Goal: Navigation & Orientation: Find specific page/section

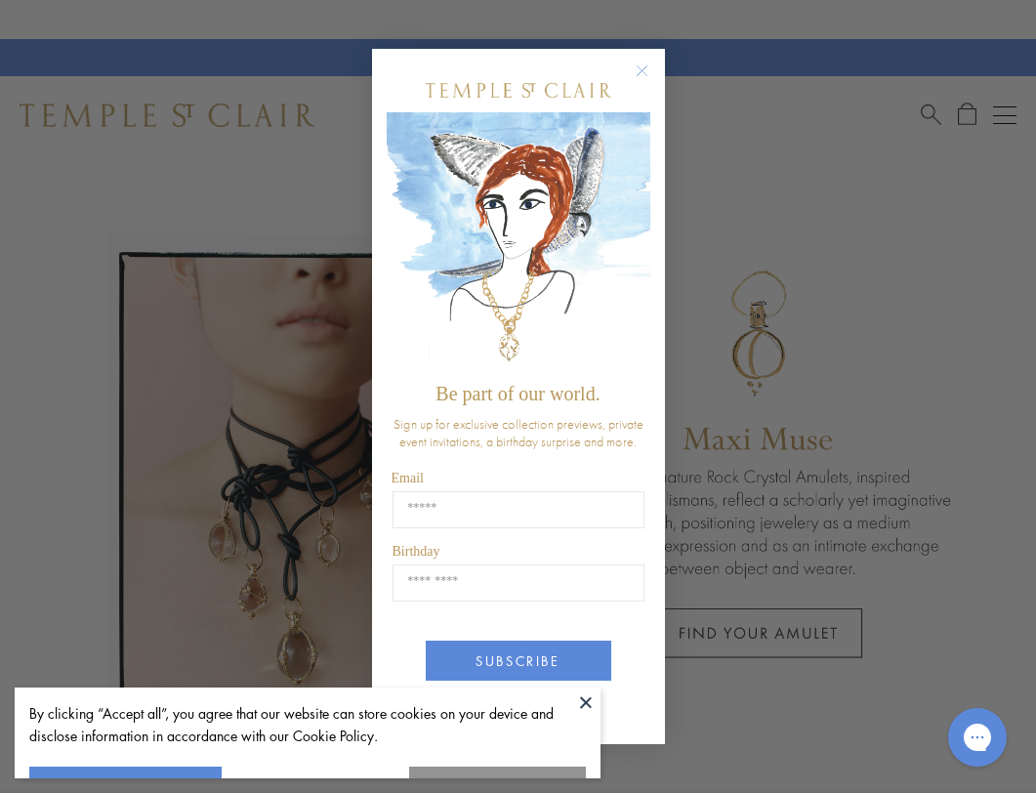
click at [587, 108] on div "POPUP Form" at bounding box center [518, 90] width 197 height 44
click at [642, 66] on circle "Close dialog" at bounding box center [641, 71] width 23 height 23
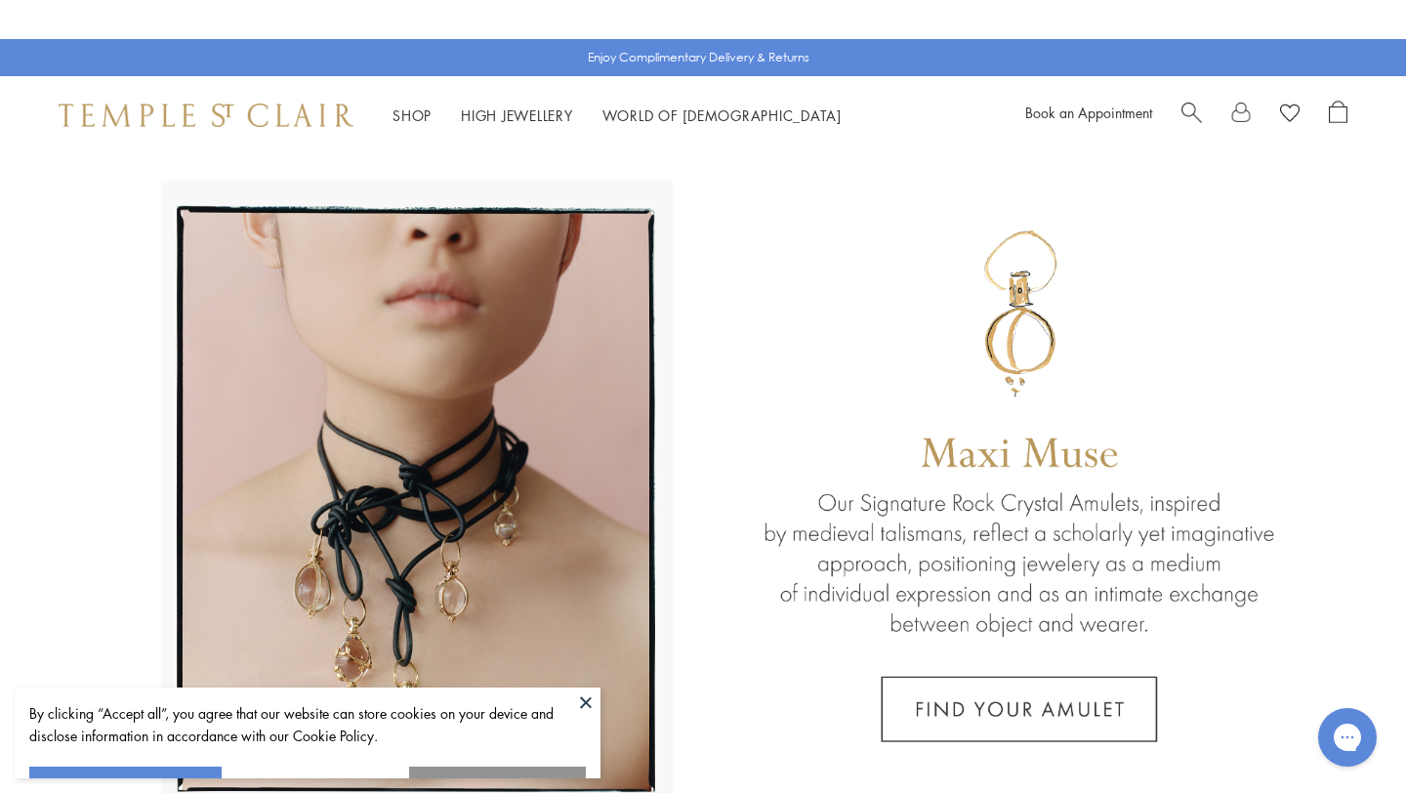
scroll to position [111, 0]
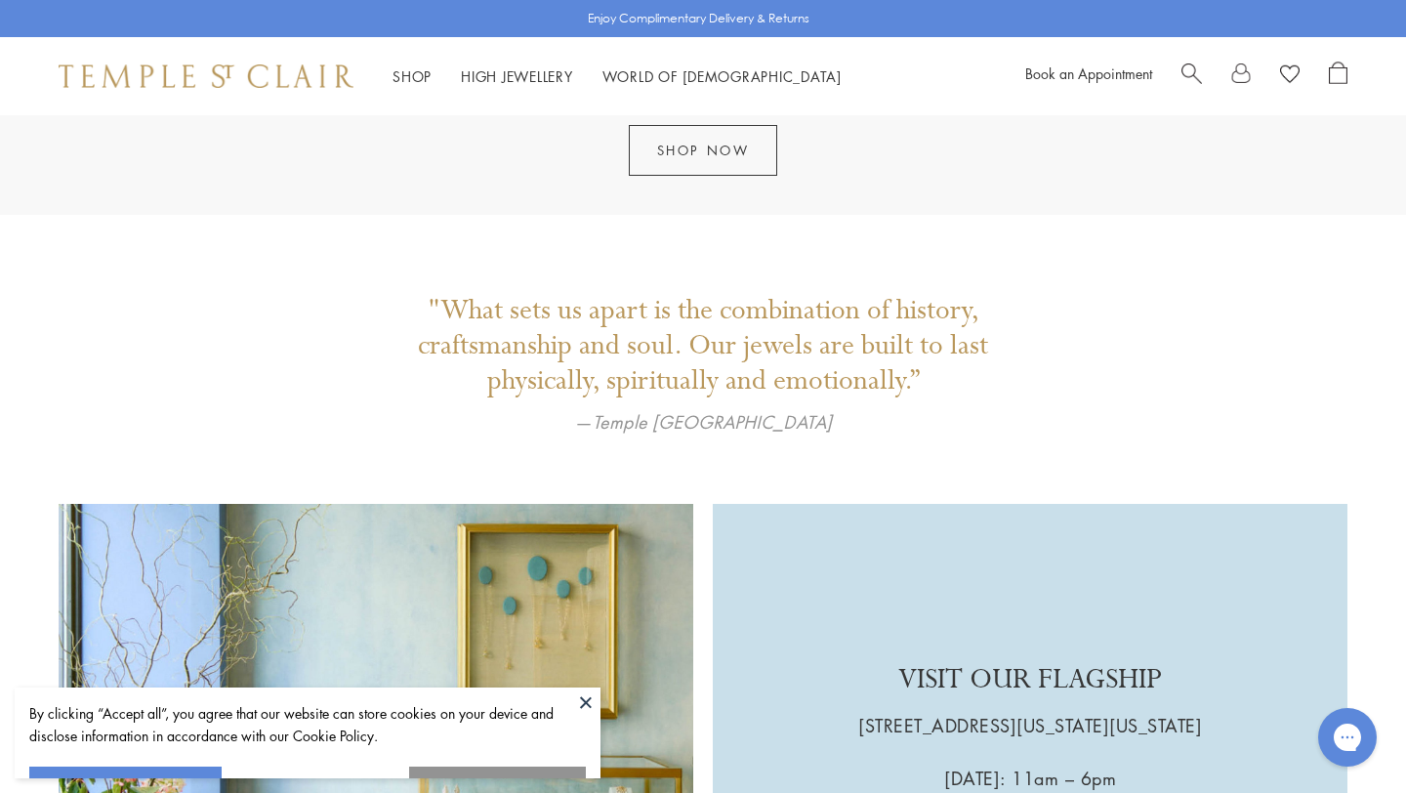
scroll to position [3403, 0]
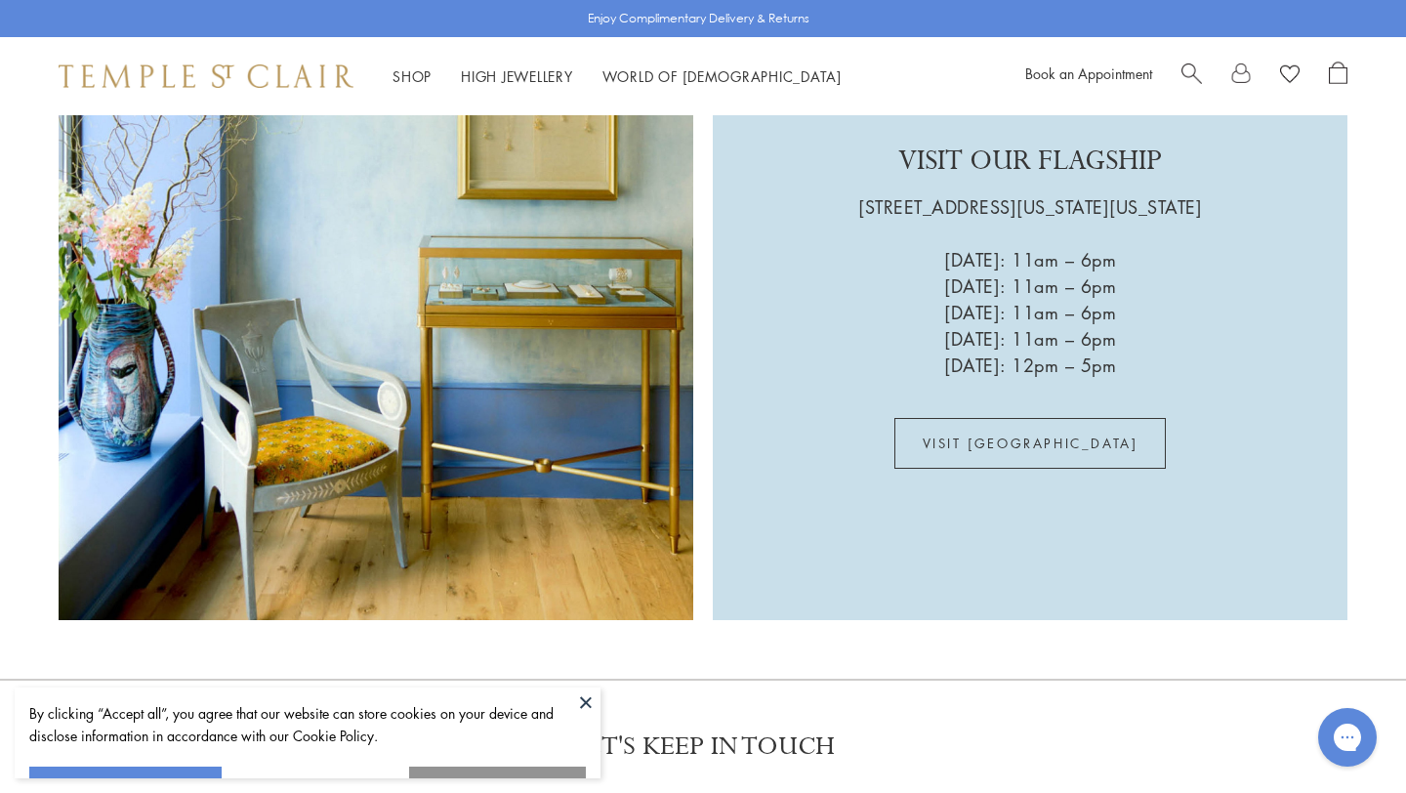
click at [0, 132] on div "VISIT OUR FLAGSHIP 803 Washington Street, New York City Wednesday: 11am – 6pm T…" at bounding box center [703, 302] width 1406 height 634
